Goal: Complete application form

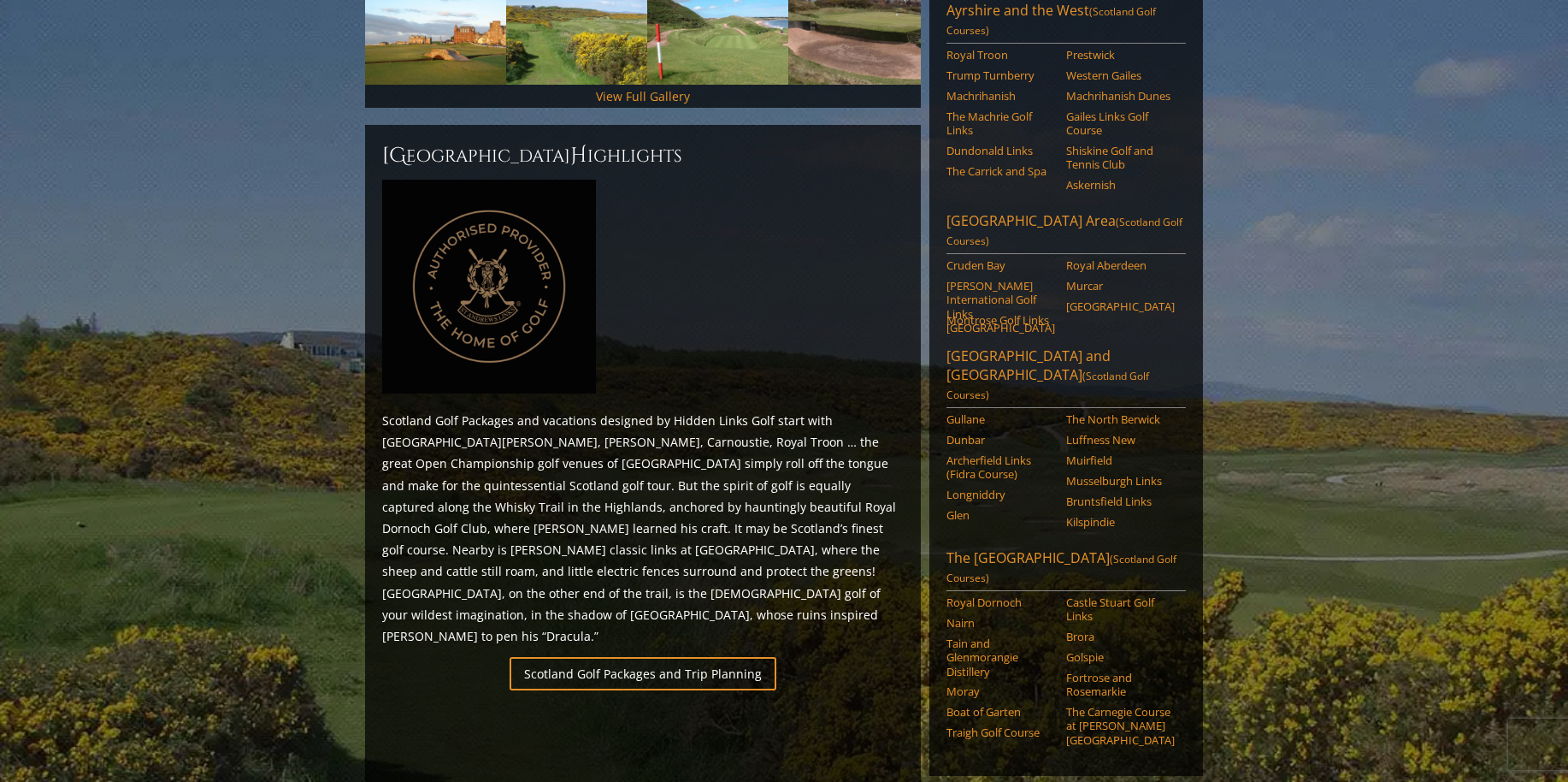
scroll to position [629, 0]
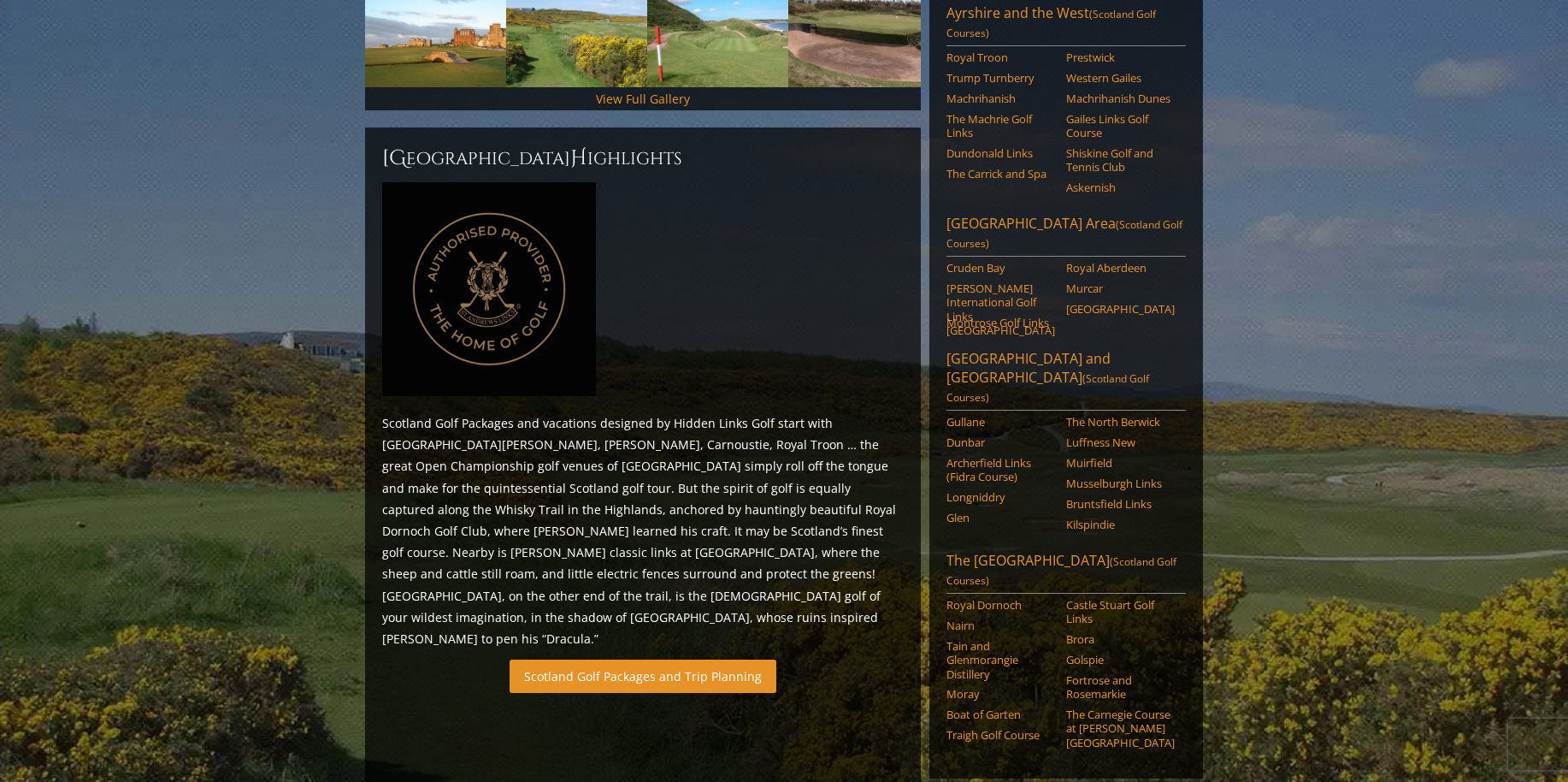
click at [629, 659] on link "Scotland Golf Packages and Trip Planning" at bounding box center [643, 676] width 266 height 33
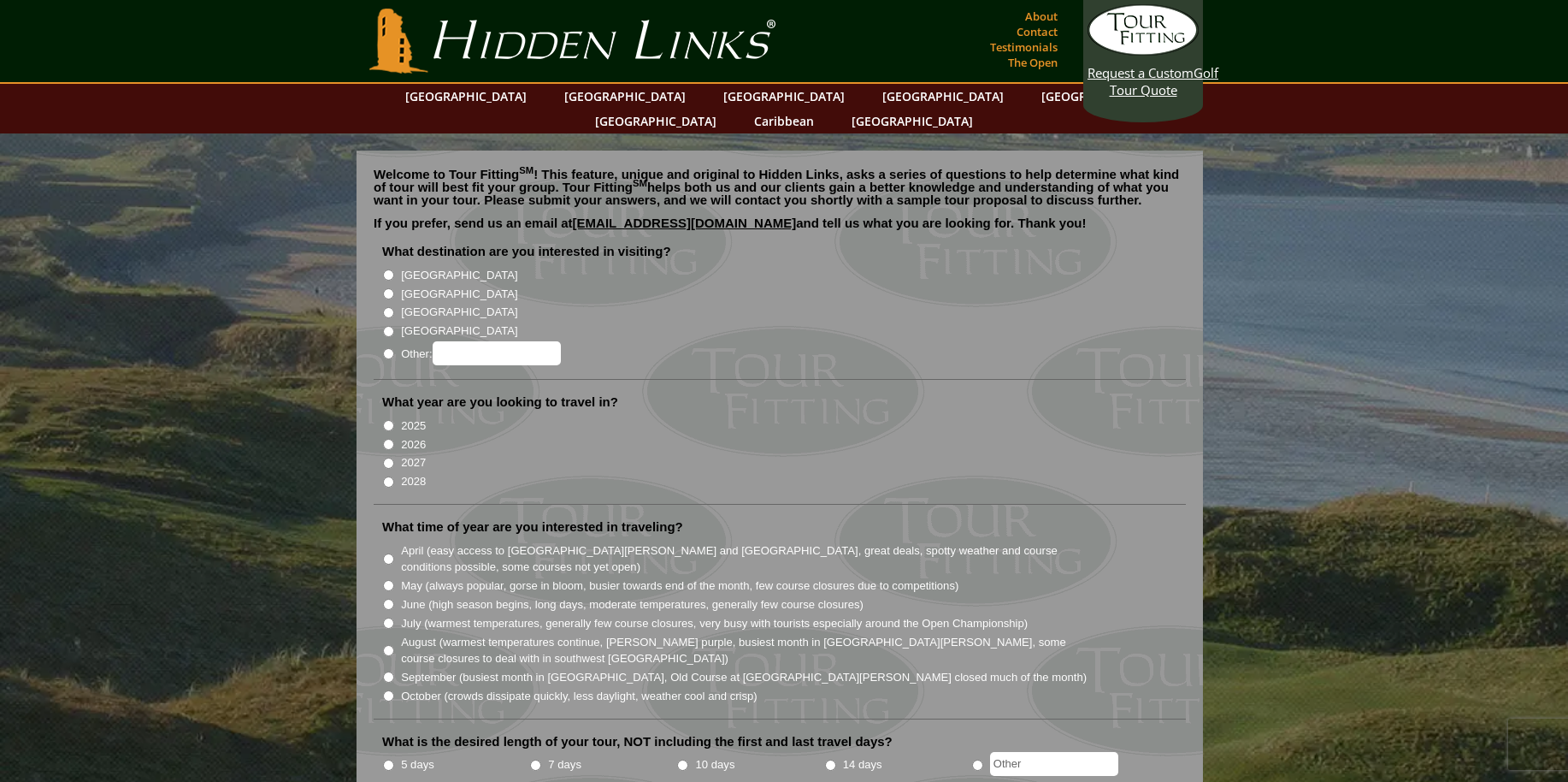
click at [386, 288] on input "[GEOGRAPHIC_DATA]" at bounding box center [388, 294] width 11 height 11
radio input "true"
click at [391, 458] on input "2027" at bounding box center [388, 463] width 11 height 11
radio input "true"
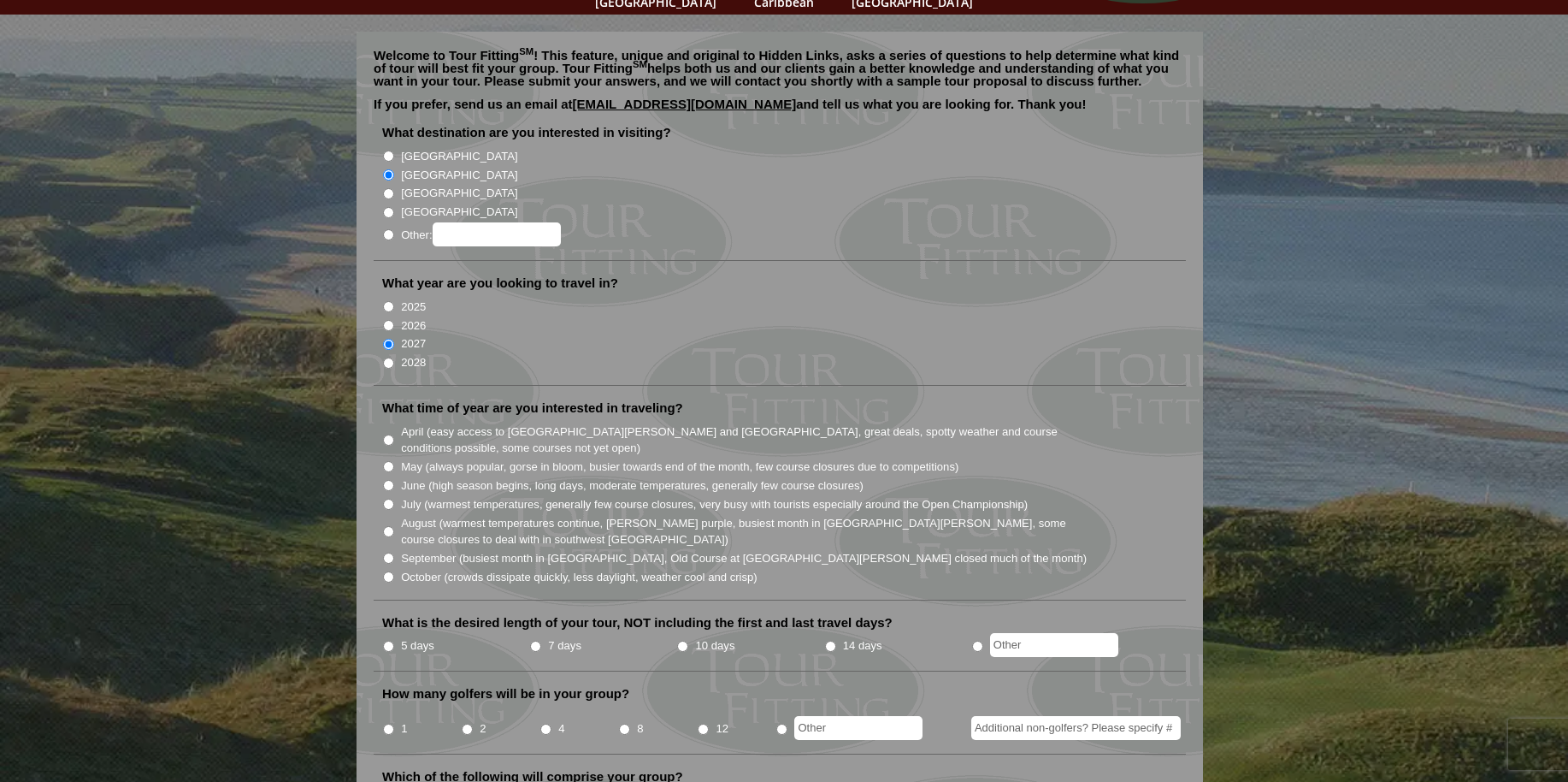
scroll to position [123, 0]
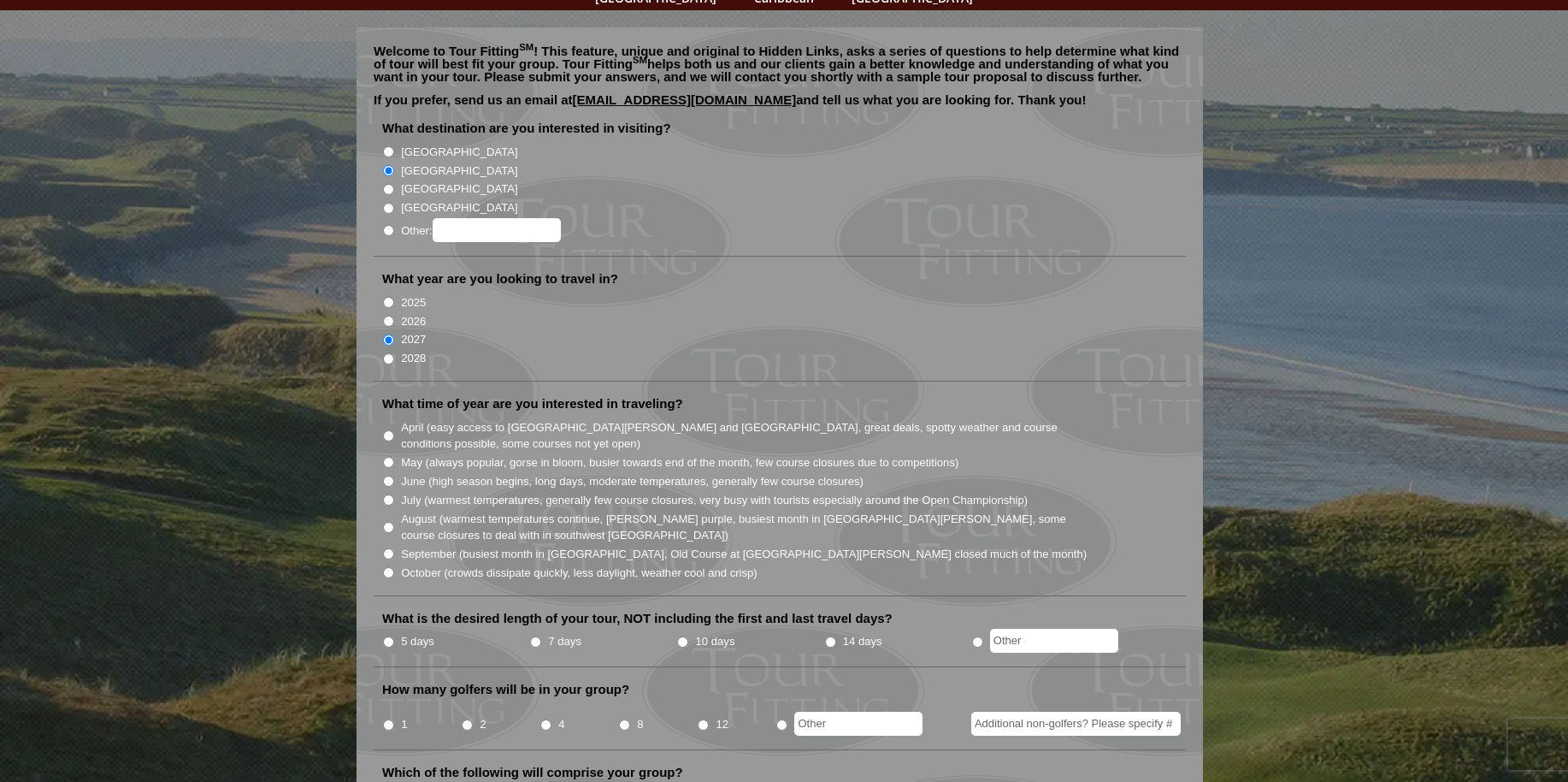
click at [390, 522] on input "August (warmest temperatures continue, heather bright purple, busiest month in …" at bounding box center [388, 527] width 11 height 11
radio input "true"
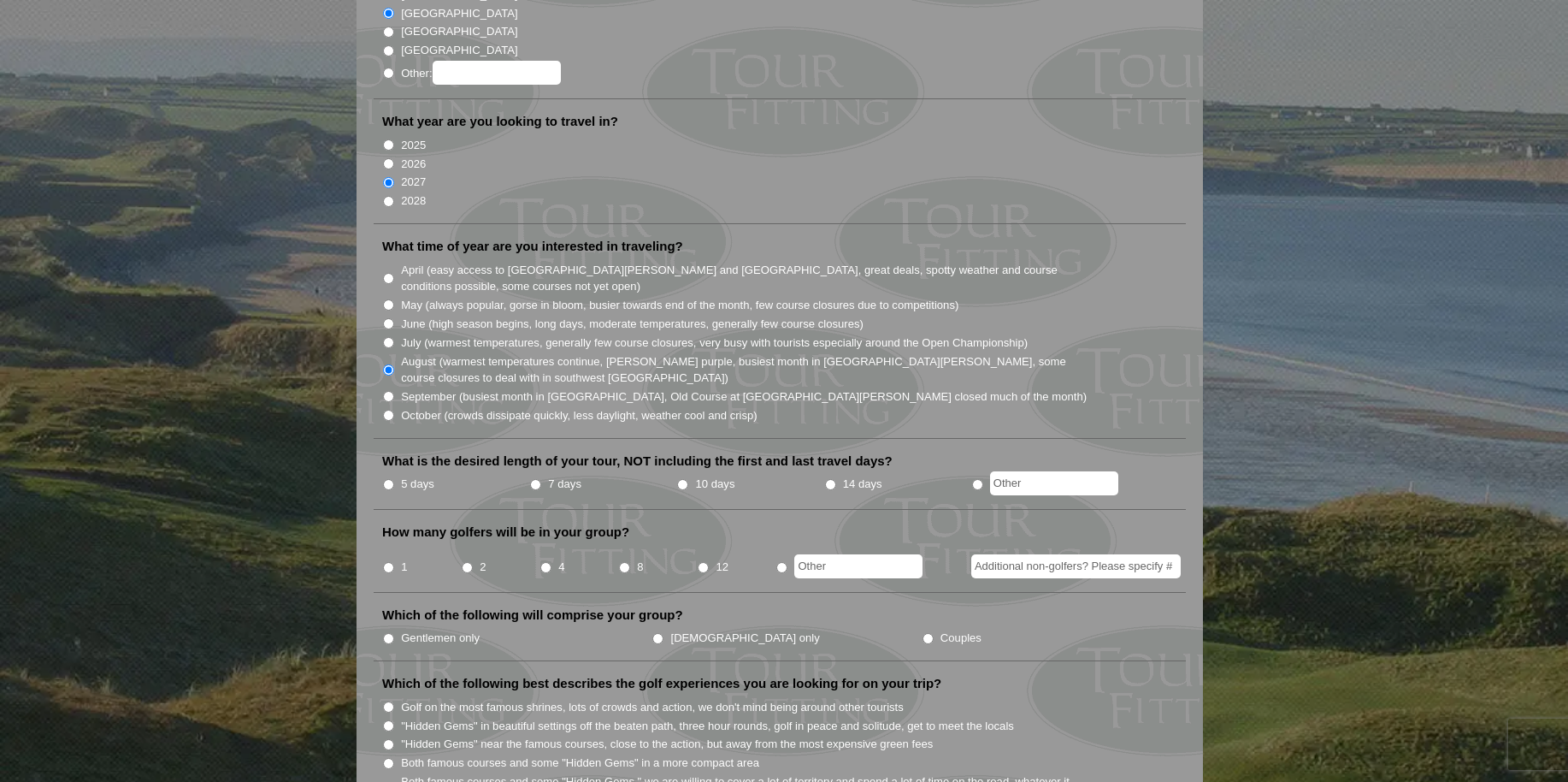
scroll to position [281, 0]
click at [535, 478] on input "7 days" at bounding box center [535, 483] width 11 height 11
radio input "true"
click at [546, 560] on input "4" at bounding box center [546, 566] width 11 height 11
radio input "true"
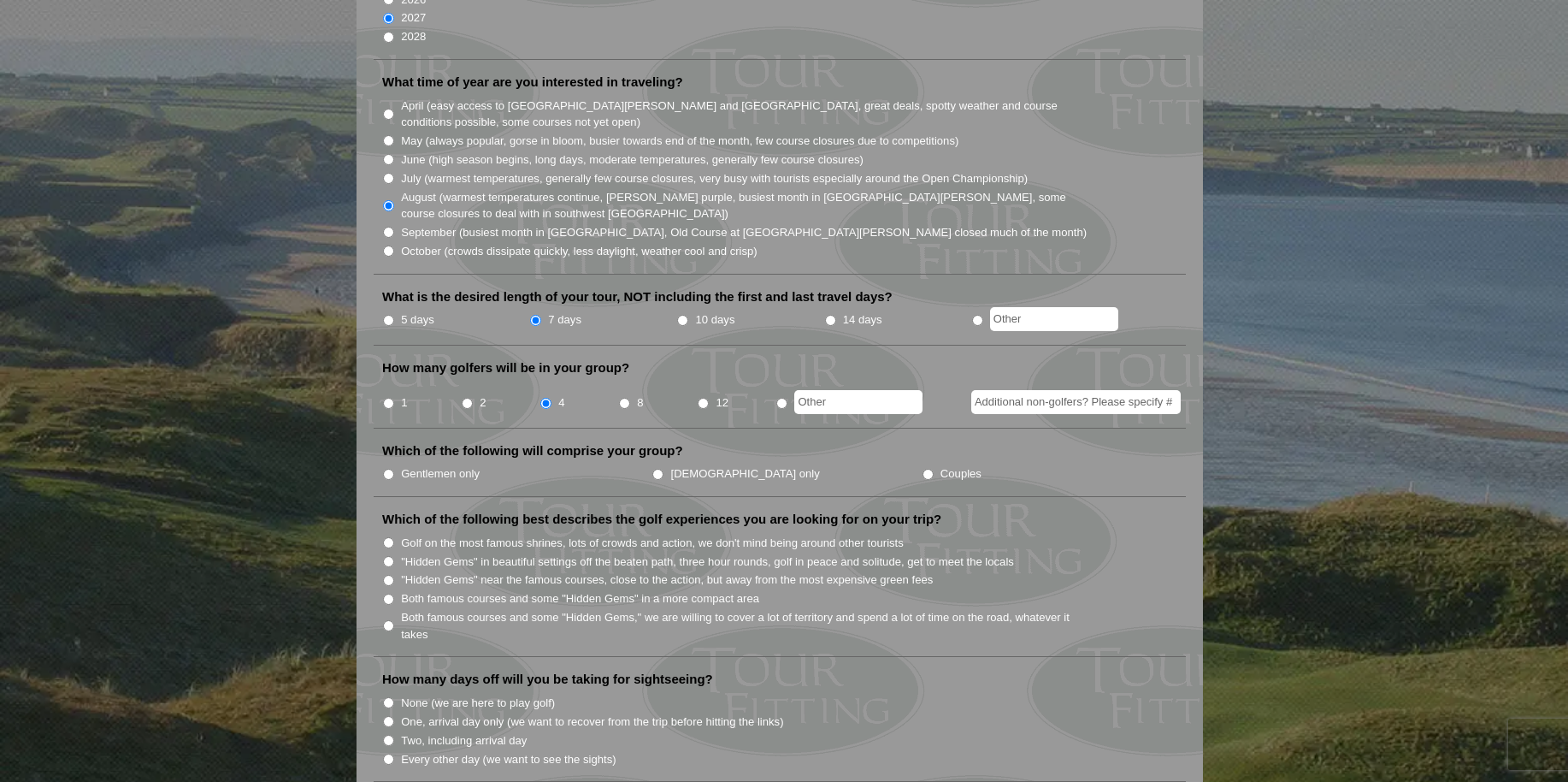
scroll to position [447, 0]
click at [391, 466] on input "Gentlemen only" at bounding box center [388, 472] width 11 height 11
radio input "true"
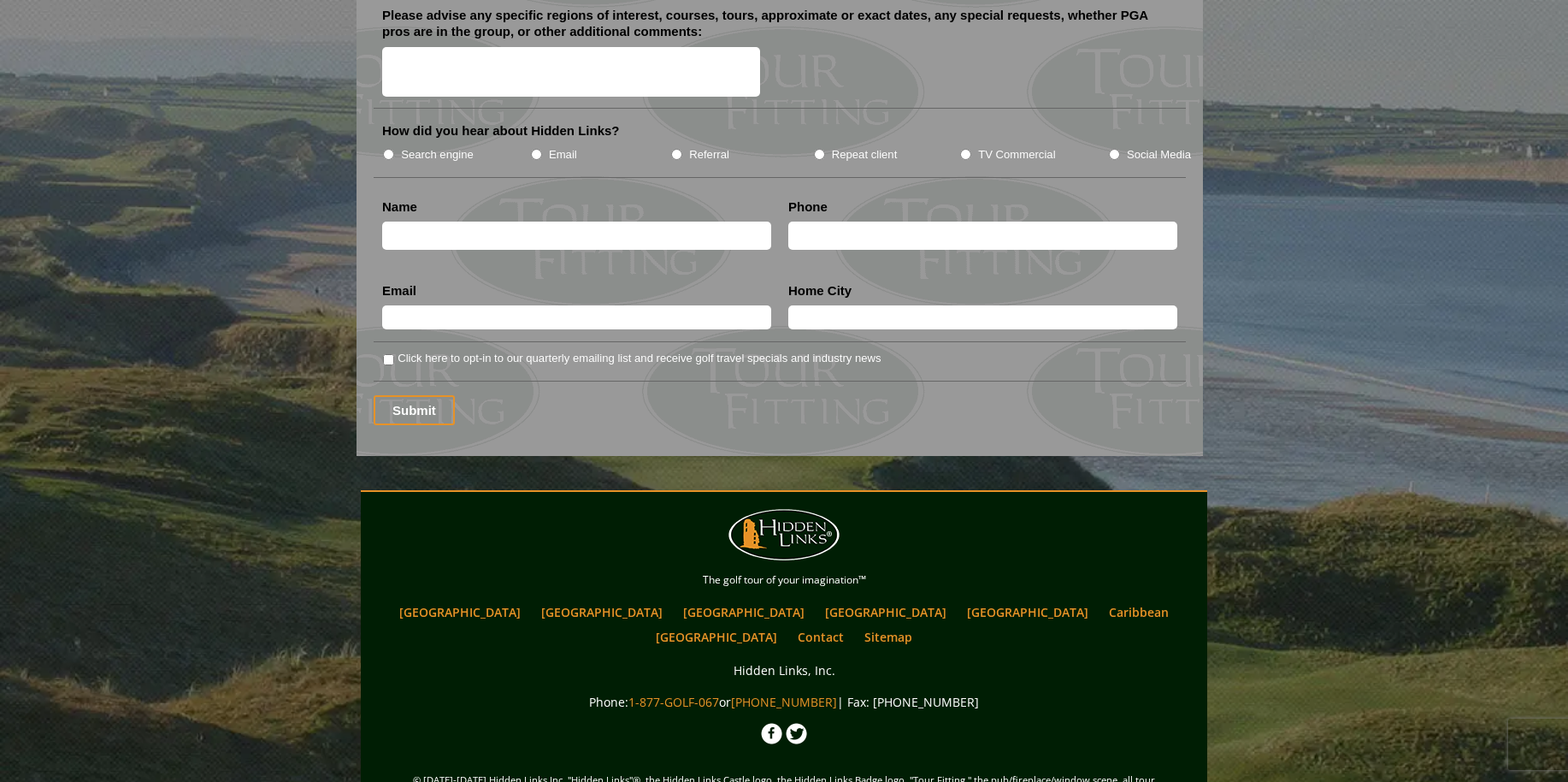
scroll to position [2187, 0]
